Goal: Task Accomplishment & Management: Use online tool/utility

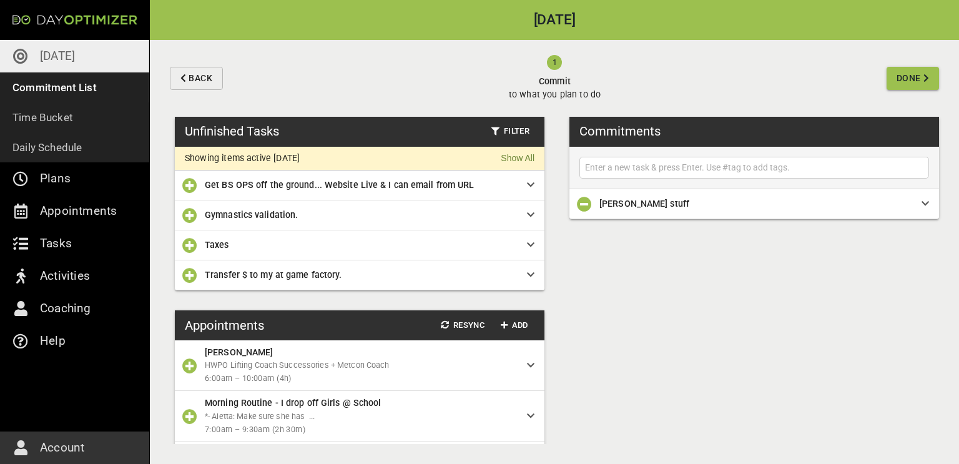
click at [528, 180] on icon at bounding box center [530, 184] width 7 height 9
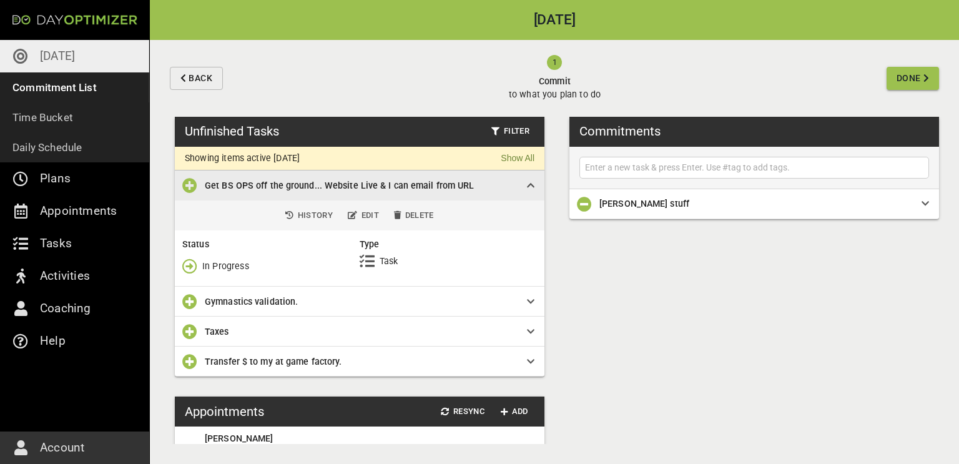
click at [188, 265] on icon "button" at bounding box center [189, 265] width 15 height 15
click at [195, 317] on icon "button" at bounding box center [189, 319] width 15 height 15
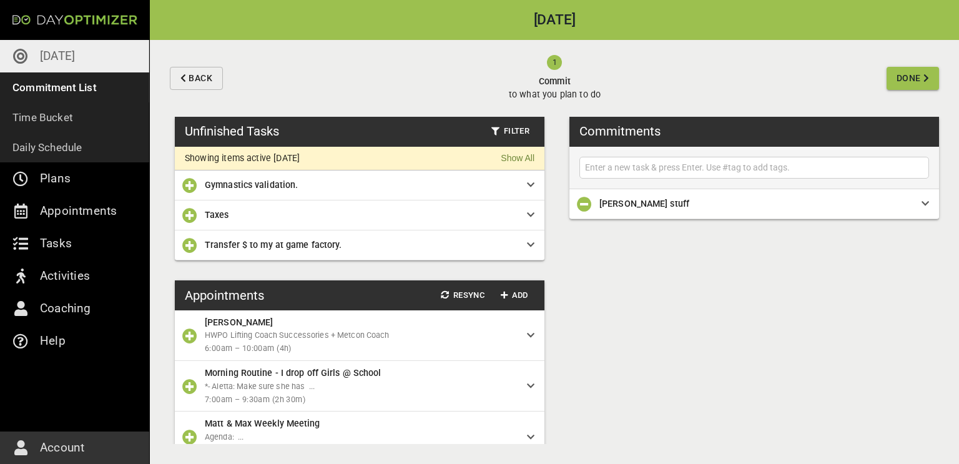
click at [190, 213] on icon "button" at bounding box center [189, 215] width 15 height 15
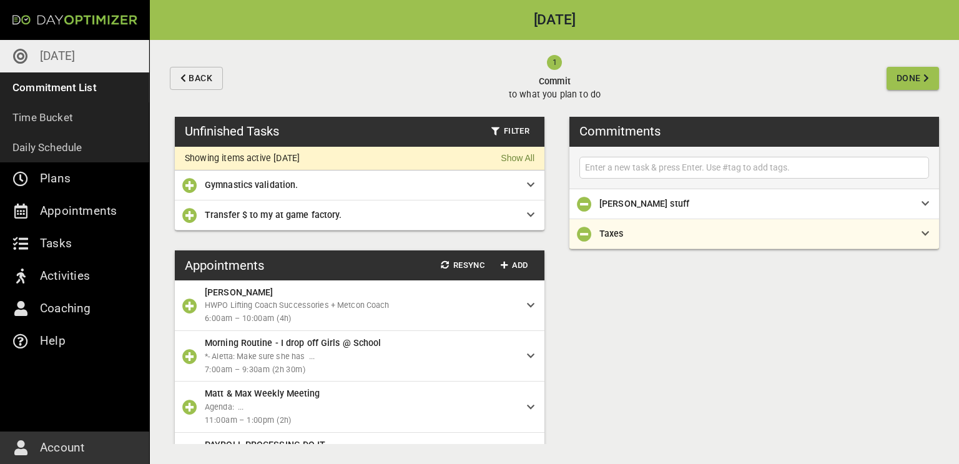
click at [189, 213] on icon "button" at bounding box center [189, 215] width 15 height 15
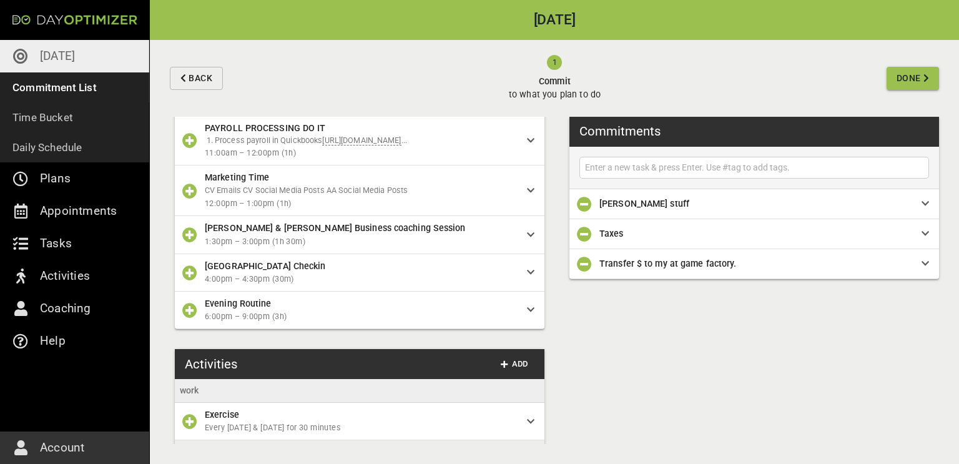
scroll to position [287, 0]
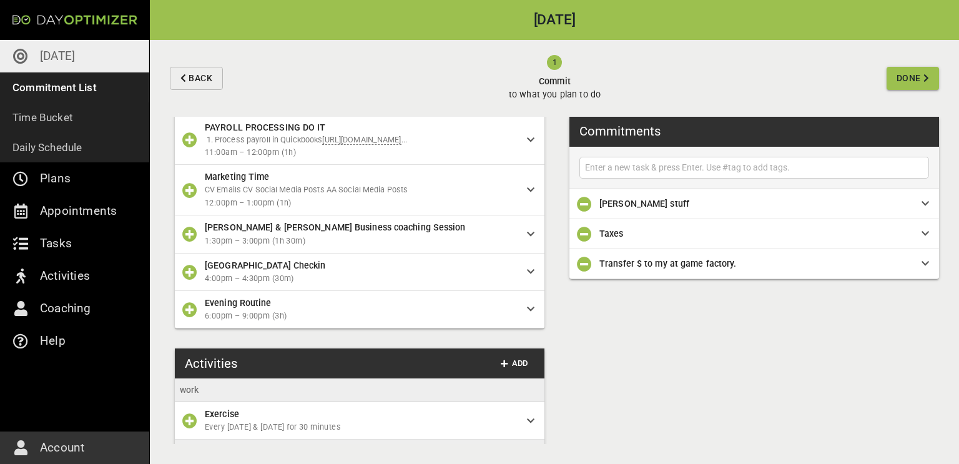
click at [836, 162] on input "text" at bounding box center [753, 168] width 343 height 16
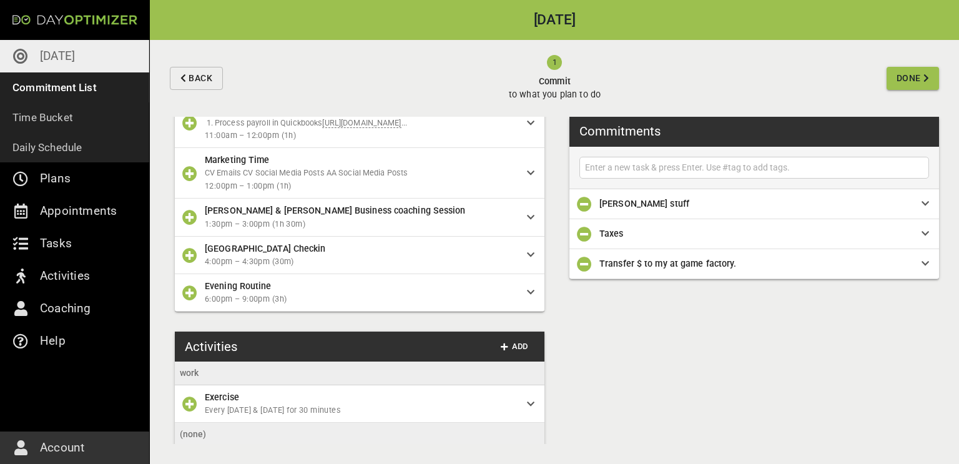
scroll to position [72, 0]
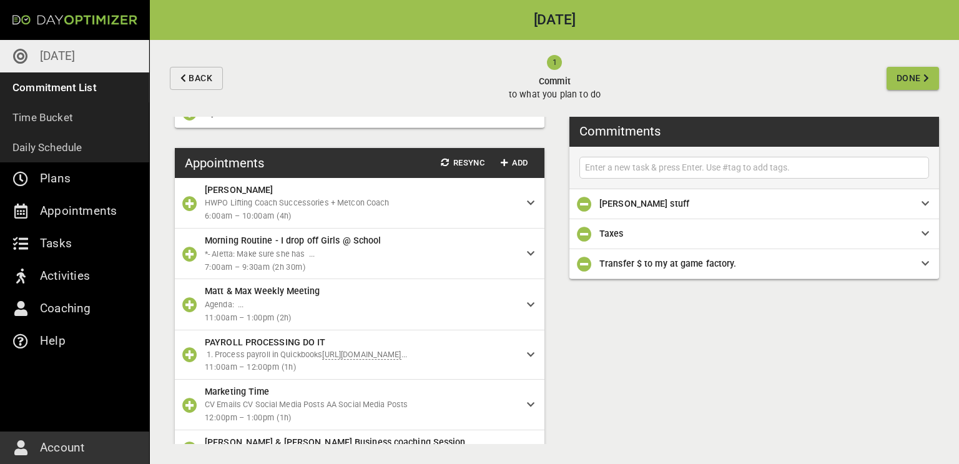
click at [699, 162] on input "text" at bounding box center [753, 168] width 343 height 16
click at [699, 162] on input "c" at bounding box center [753, 168] width 343 height 16
type input "carries membership update"
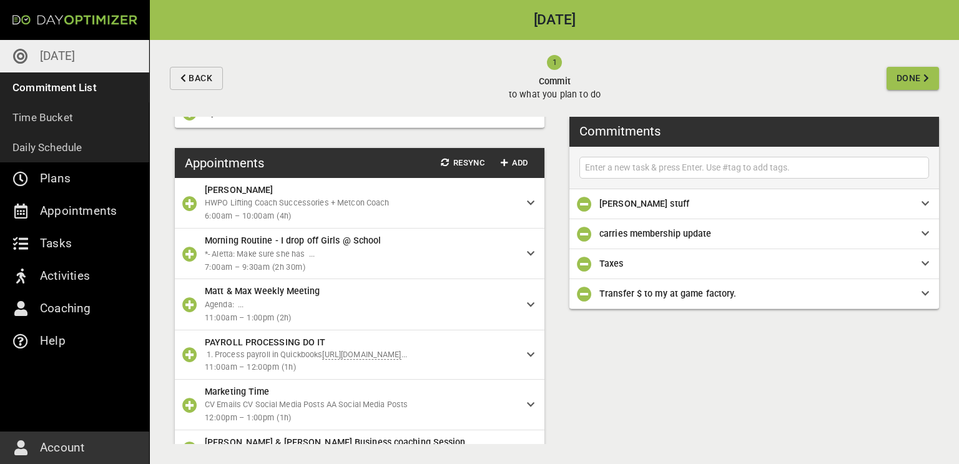
click at [906, 71] on span "Done" at bounding box center [909, 79] width 24 height 16
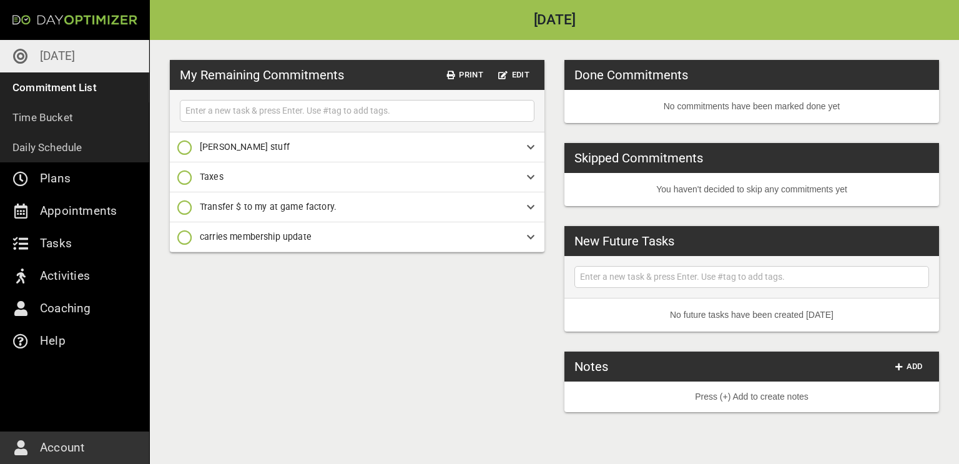
click at [184, 144] on icon "button" at bounding box center [184, 147] width 15 height 15
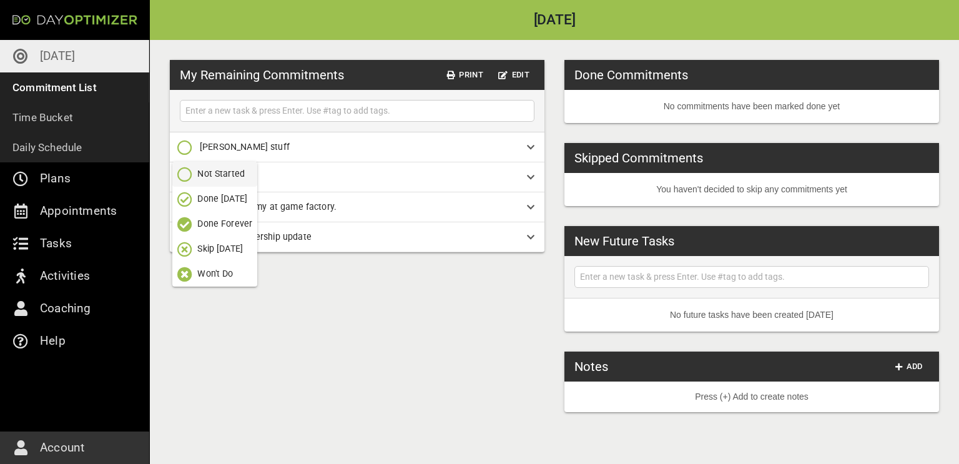
click at [204, 228] on p "Done Forever" at bounding box center [224, 223] width 55 height 13
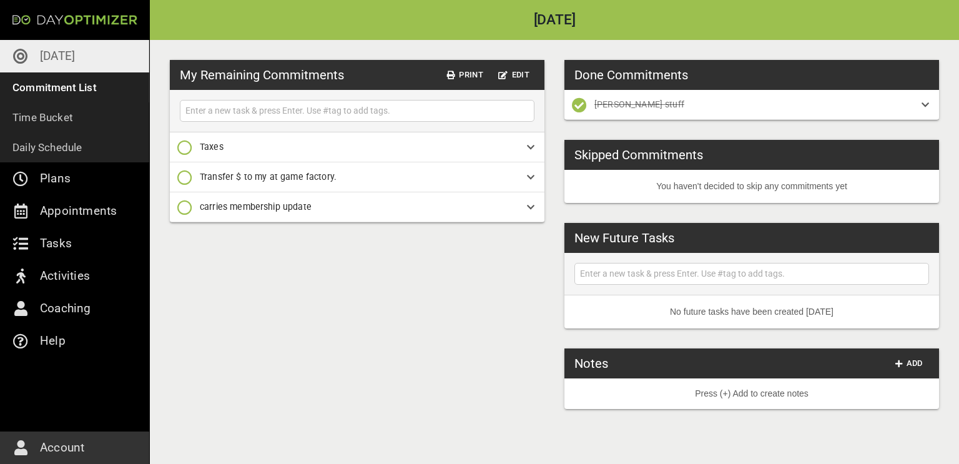
click at [183, 177] on icon "button" at bounding box center [184, 177] width 15 height 15
click at [207, 232] on p "Done [DATE]" at bounding box center [222, 228] width 50 height 13
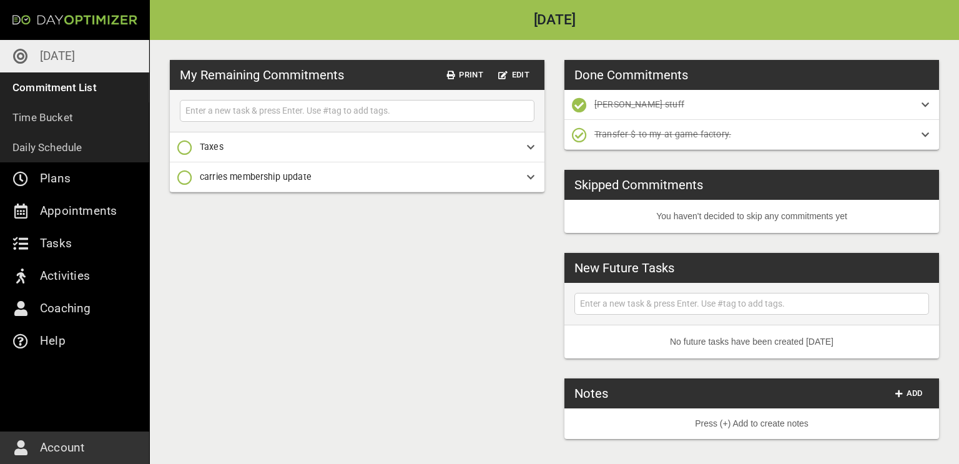
click at [184, 152] on icon "button" at bounding box center [184, 147] width 15 height 15
click at [199, 201] on p "Done [DATE]" at bounding box center [222, 198] width 50 height 13
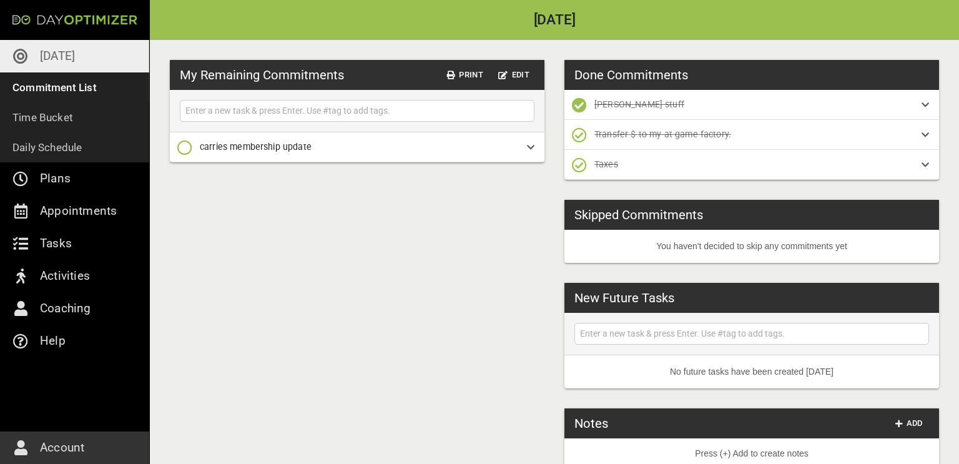
click at [182, 152] on icon "button" at bounding box center [184, 147] width 15 height 15
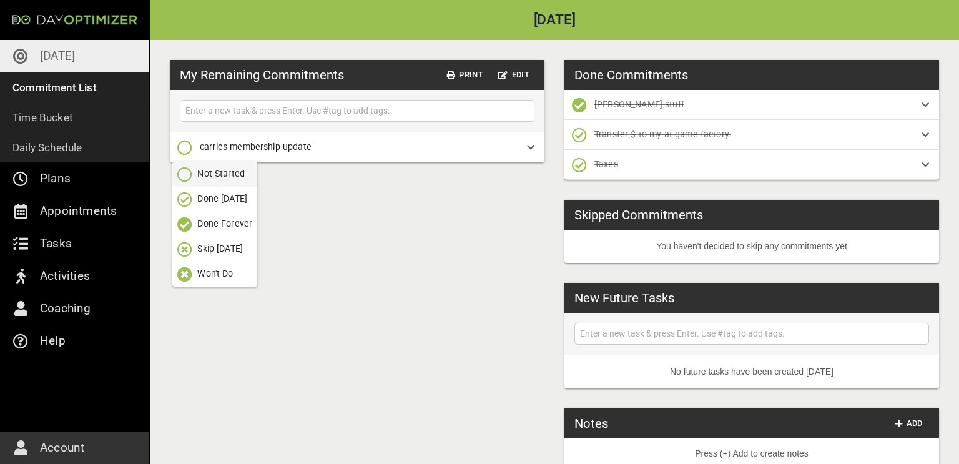
click at [185, 195] on icon "button" at bounding box center [184, 199] width 15 height 15
